Goal: Information Seeking & Learning: Learn about a topic

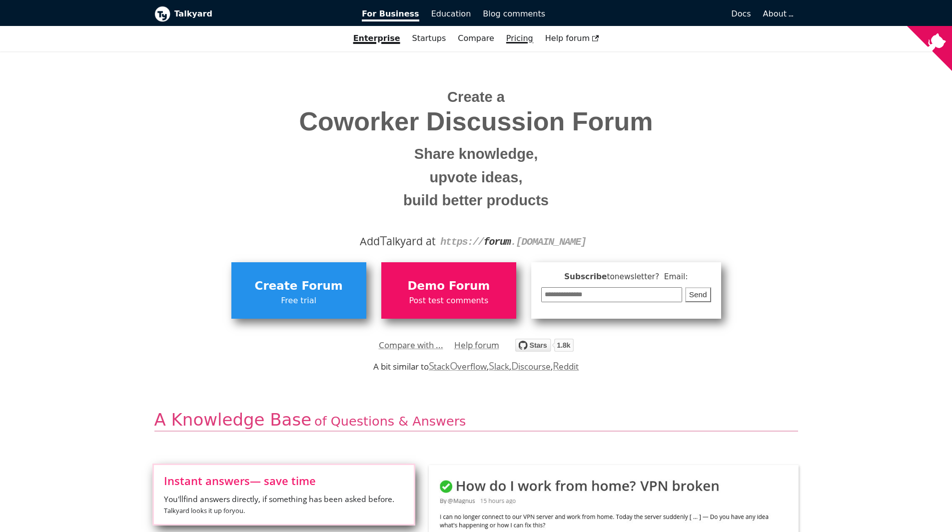
click at [521, 37] on link "Pricing" at bounding box center [519, 38] width 39 height 17
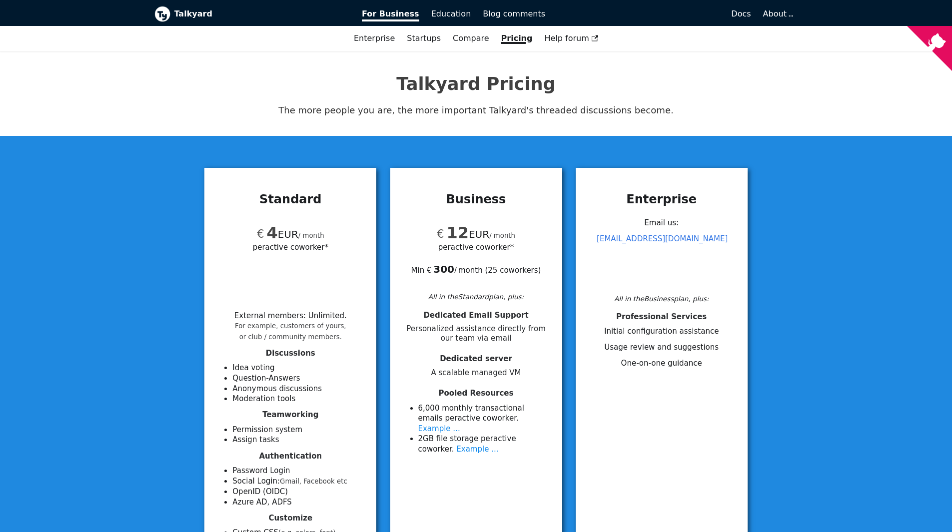
click at [810, 185] on div "Standard € 4 EUR / month per active coworker* External members : Unlimited . Fo…" at bounding box center [476, 465] width 952 height 658
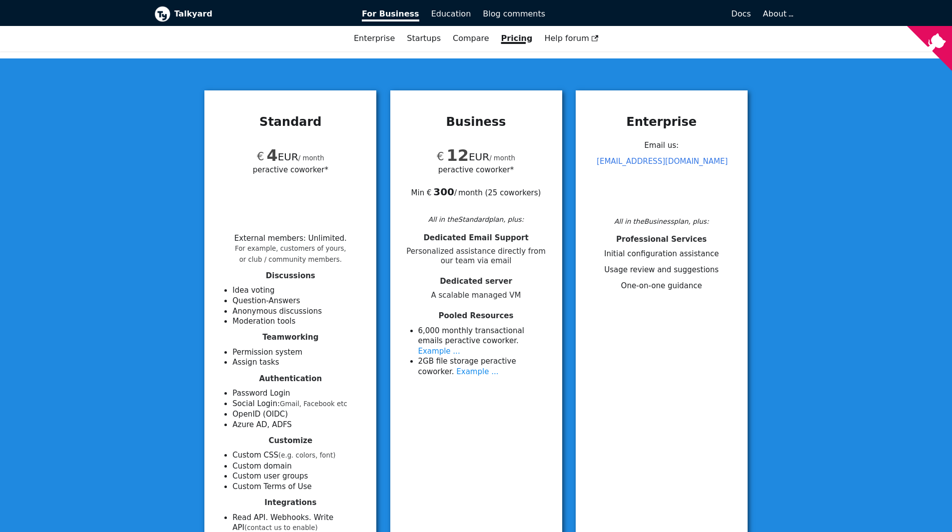
scroll to position [76, 0]
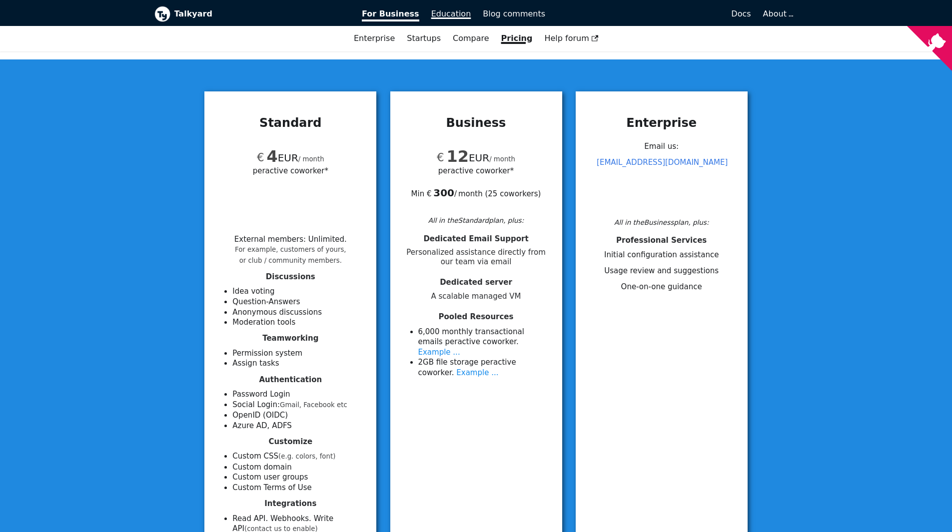
click at [467, 19] on link "Education" at bounding box center [451, 13] width 52 height 17
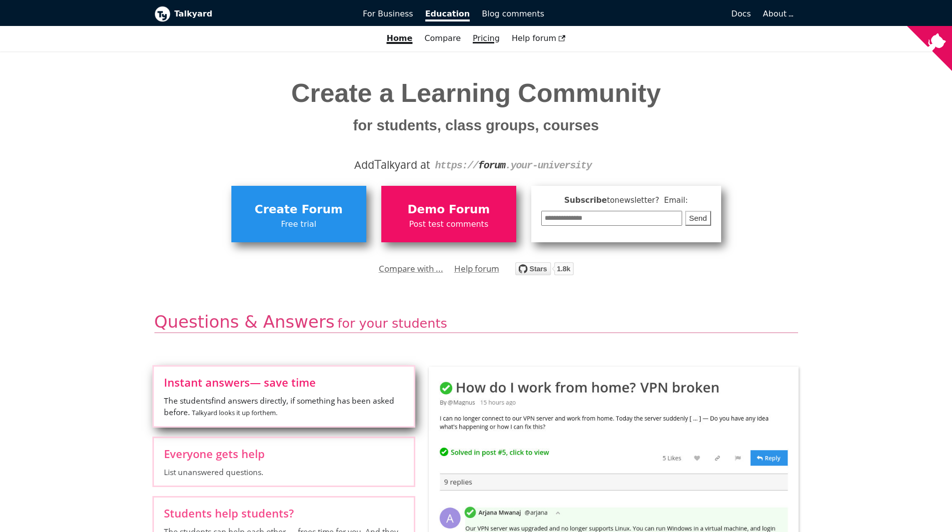
click at [485, 39] on link "Pricing" at bounding box center [486, 38] width 39 height 17
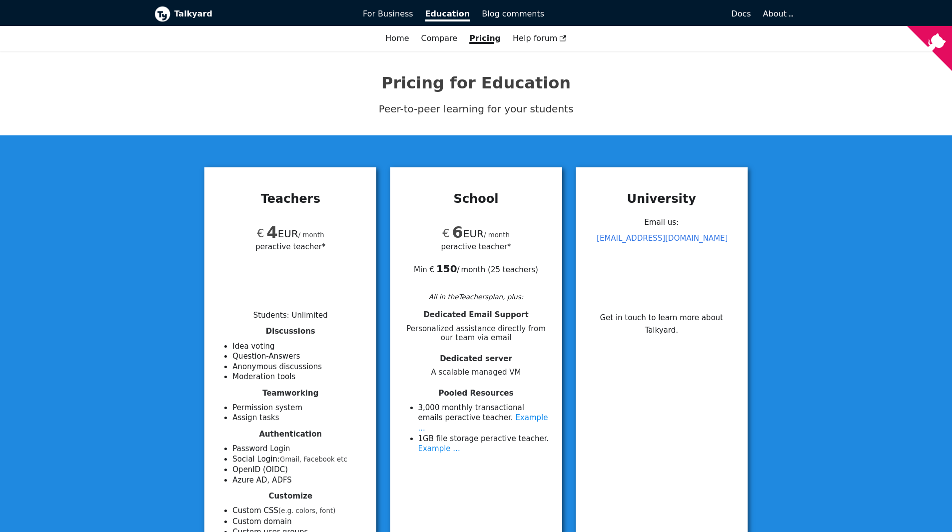
click at [799, 212] on div "Teachers € 4 EUR / month per active teacher* Students : Unlimited Discussions I…" at bounding box center [476, 453] width 952 height 637
click at [797, 285] on div "Teachers € 4 EUR / month per active teacher* Students : Unlimited Discussions I…" at bounding box center [476, 453] width 952 height 637
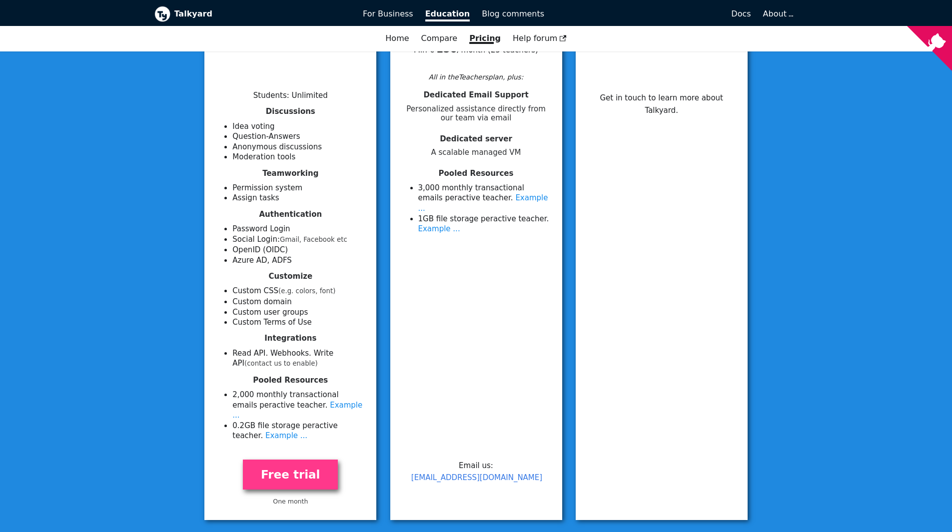
scroll to position [220, 0]
